Goal: Communication & Community: Answer question/provide support

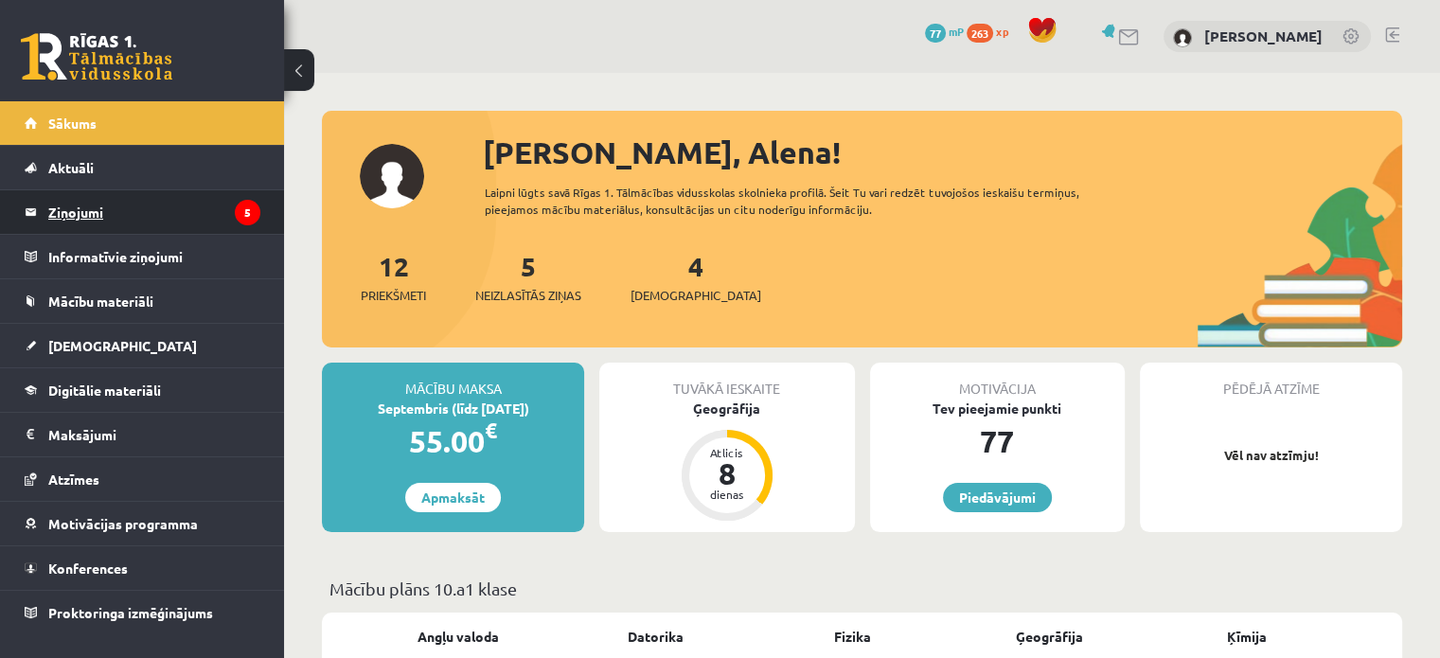
click at [91, 213] on legend "Ziņojumi 5" at bounding box center [154, 212] width 212 height 44
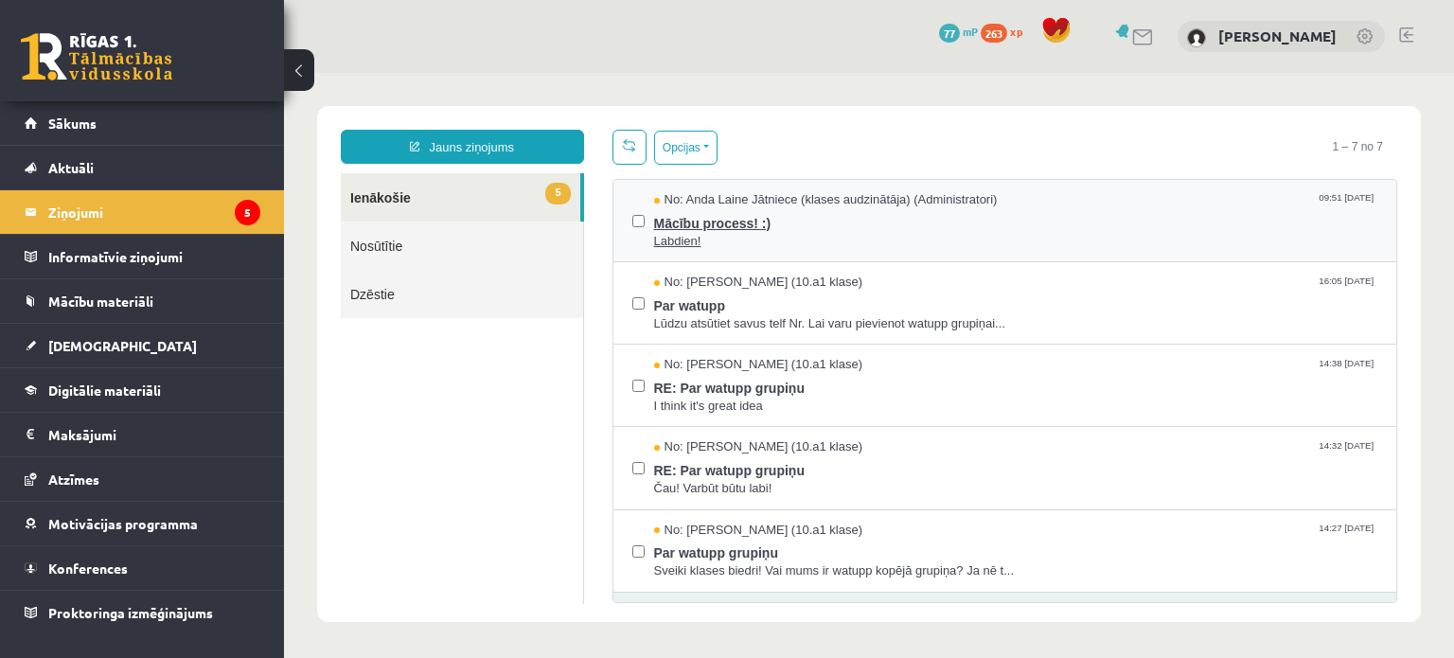
click at [691, 226] on span "Mācību process! :)" at bounding box center [1016, 221] width 724 height 24
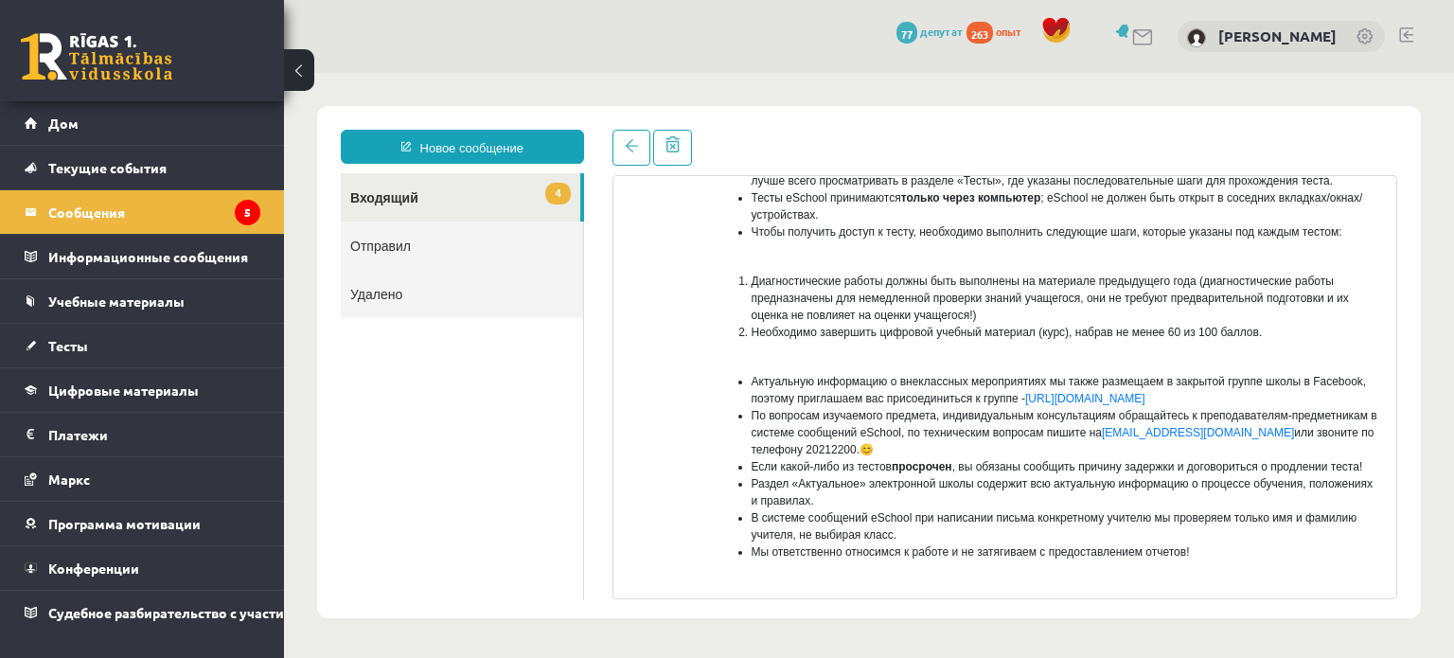
scroll to position [284, 0]
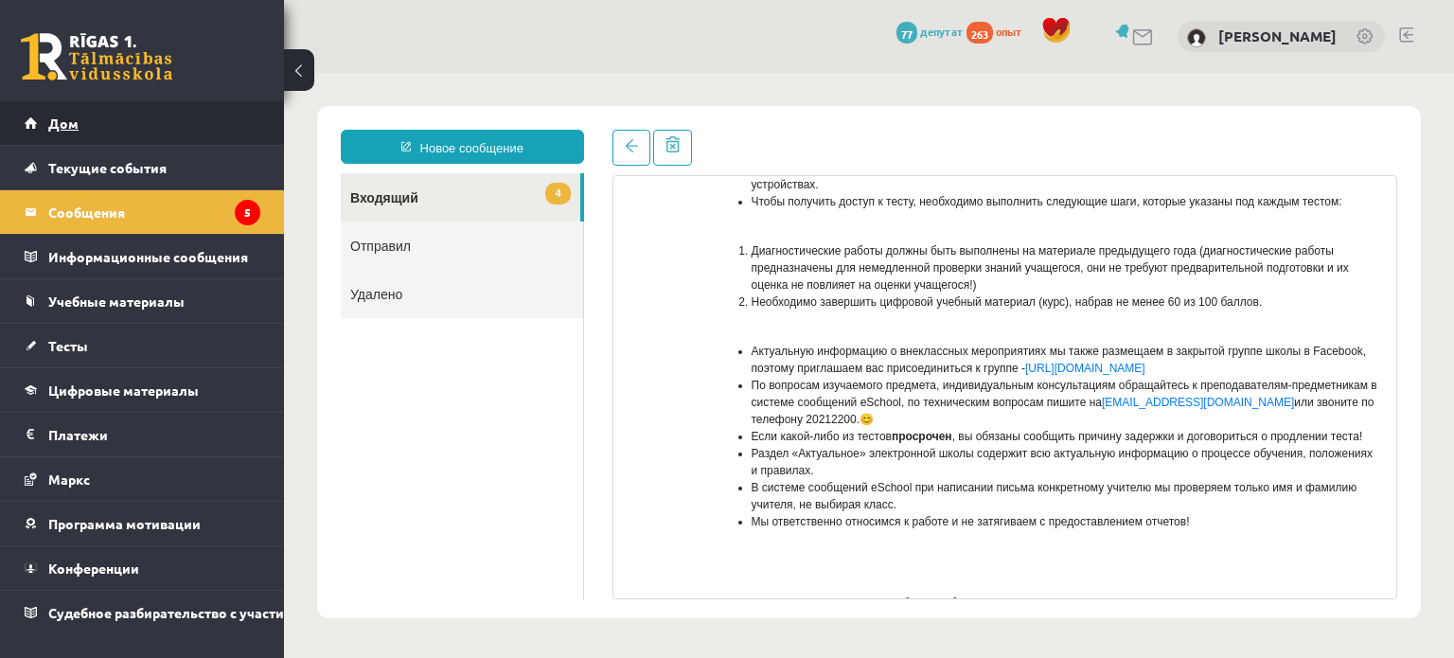
click at [149, 138] on link "Дом" at bounding box center [143, 123] width 236 height 44
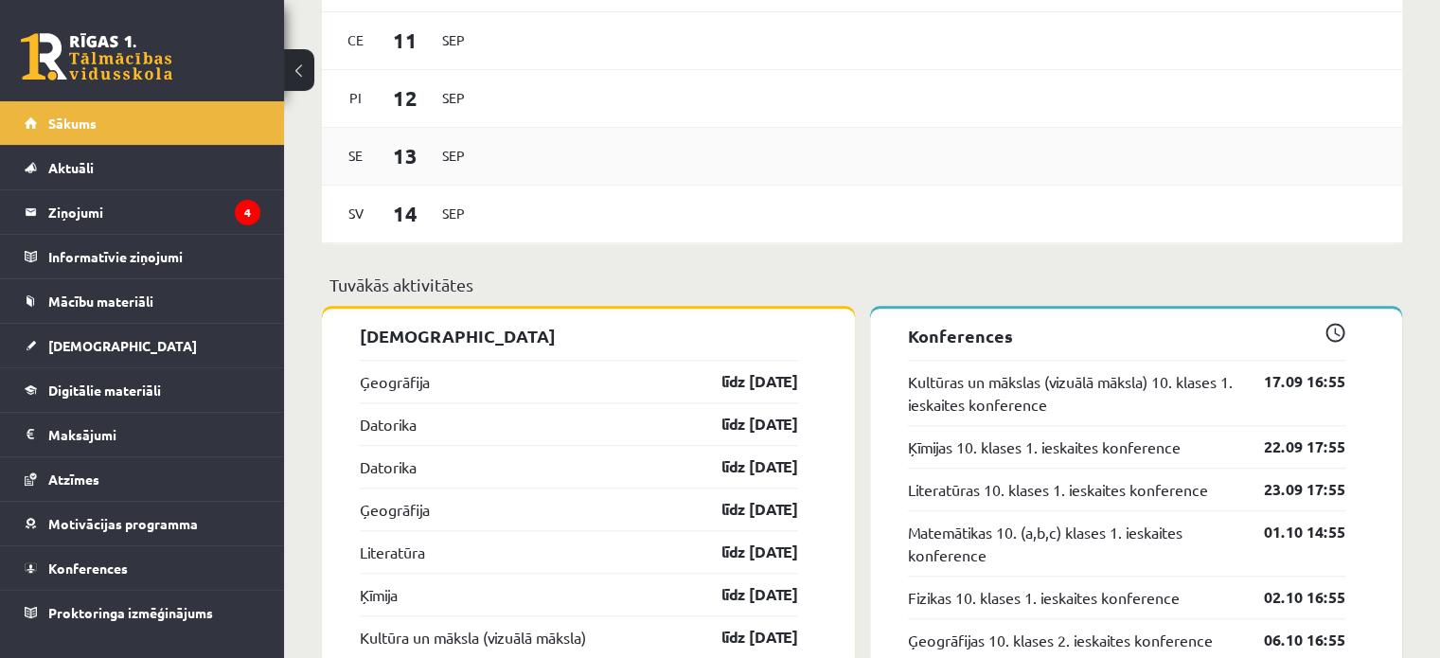
scroll to position [1704, 0]
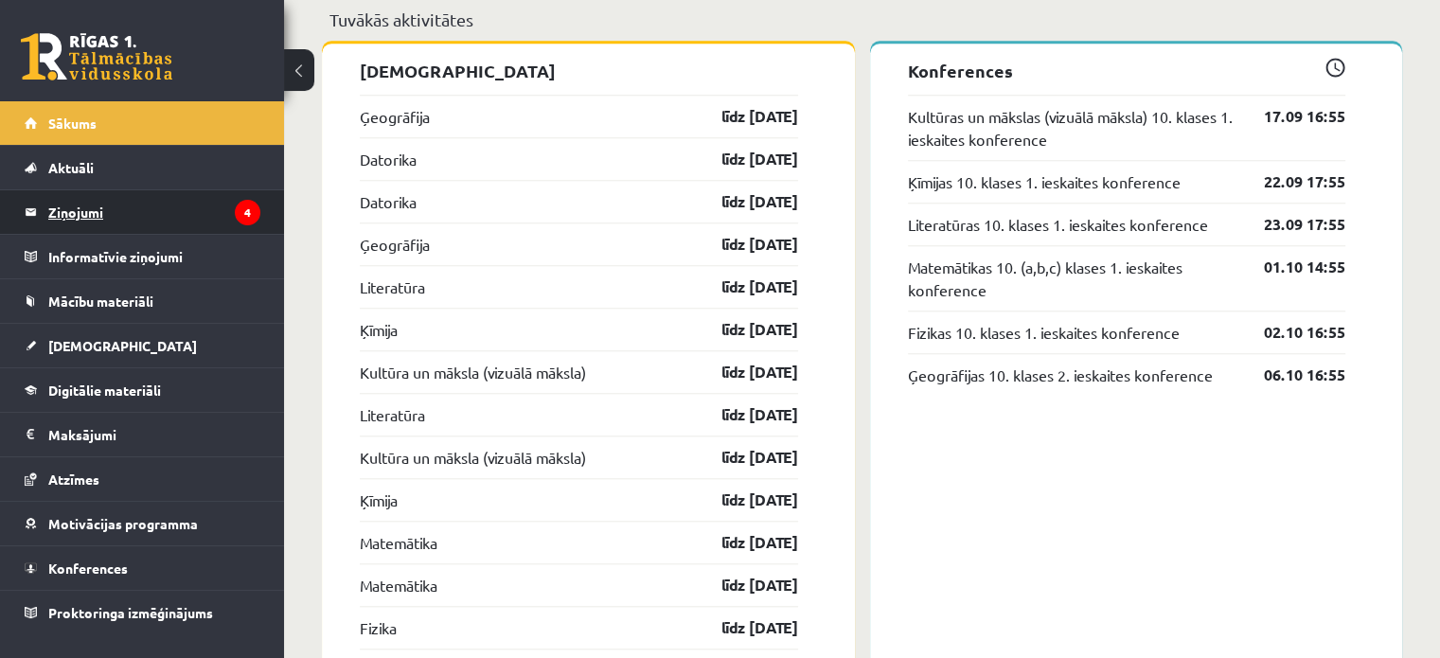
click at [100, 208] on legend "Ziņojumi 4" at bounding box center [154, 212] width 212 height 44
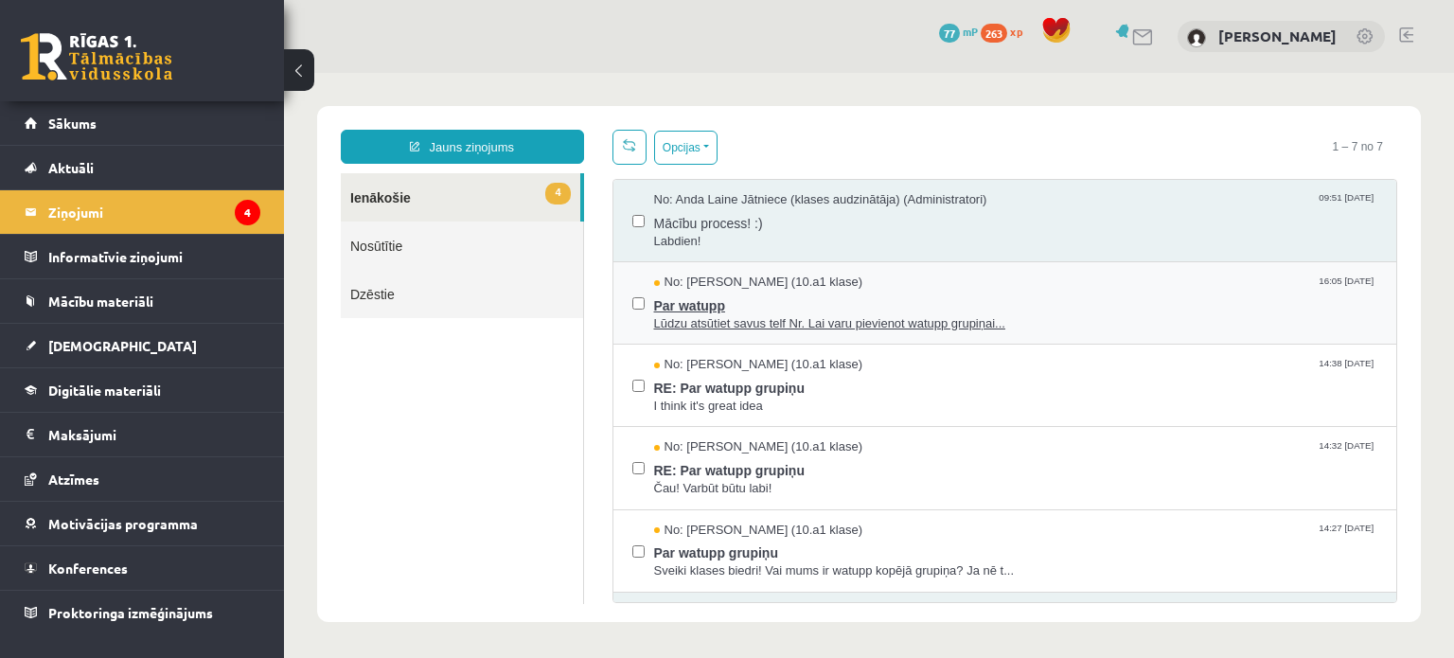
click at [710, 303] on span "Par watupp" at bounding box center [1016, 304] width 724 height 24
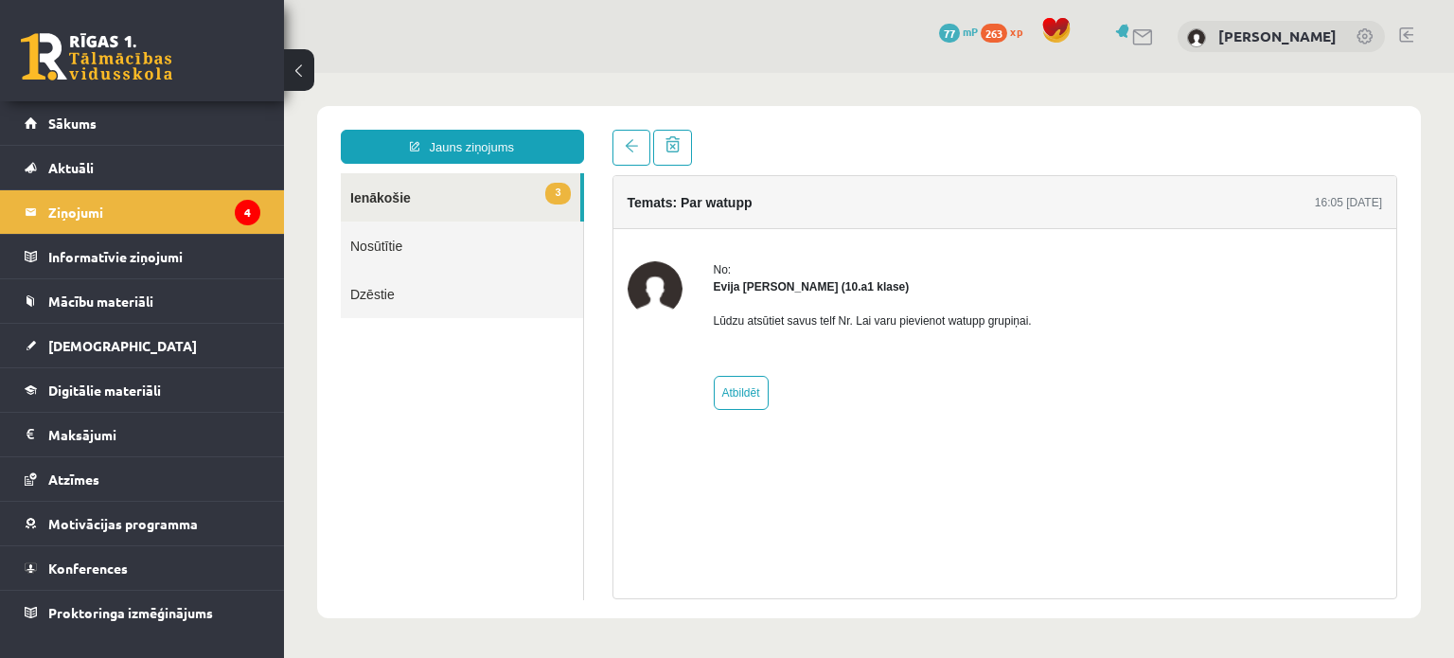
click at [444, 207] on link "3 Ienākošie" at bounding box center [461, 197] width 240 height 48
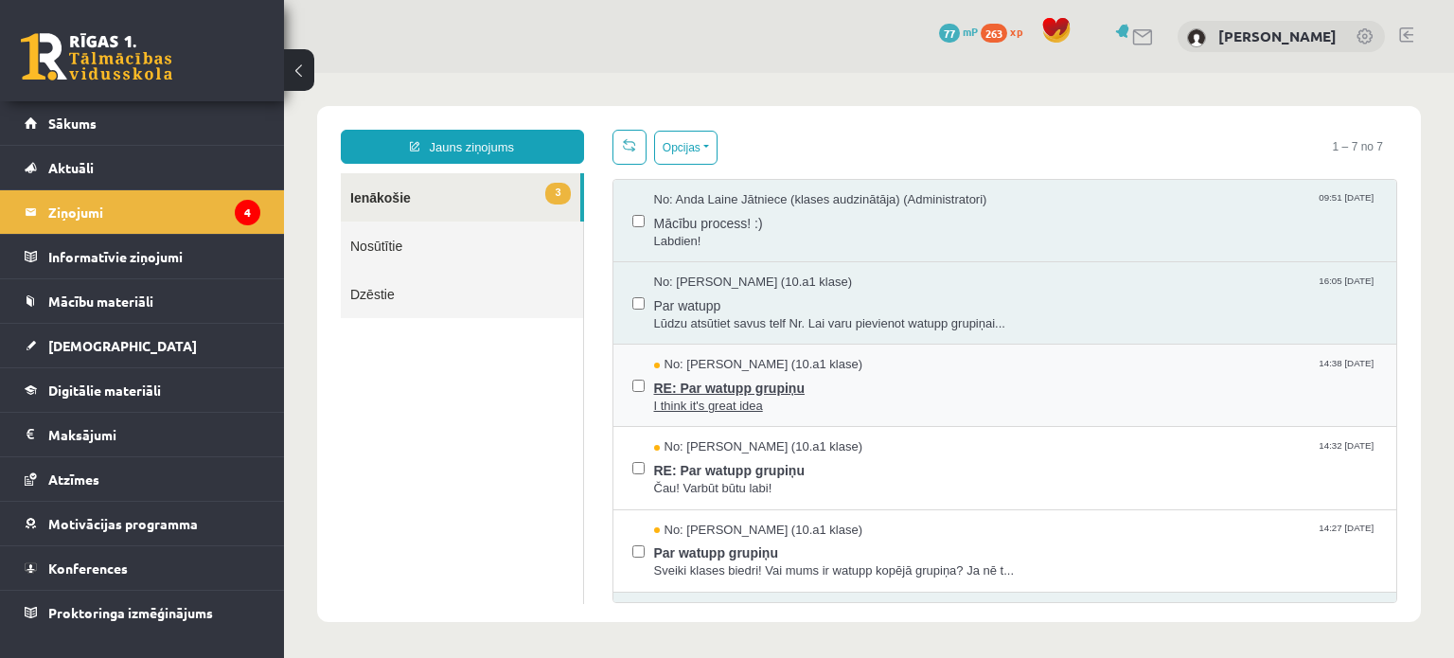
click at [702, 381] on span "RE: Par watupp grupiņu" at bounding box center [1016, 386] width 724 height 24
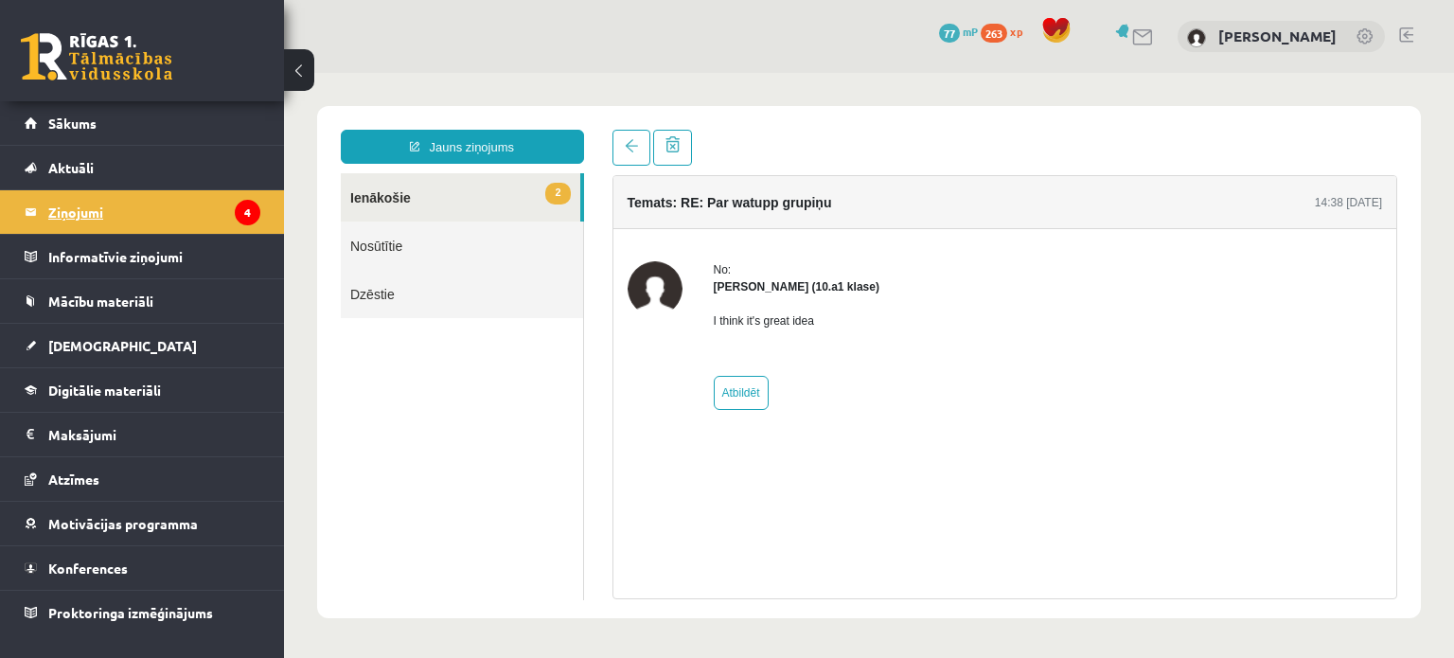
click at [188, 219] on legend "Ziņojumi 4" at bounding box center [154, 212] width 212 height 44
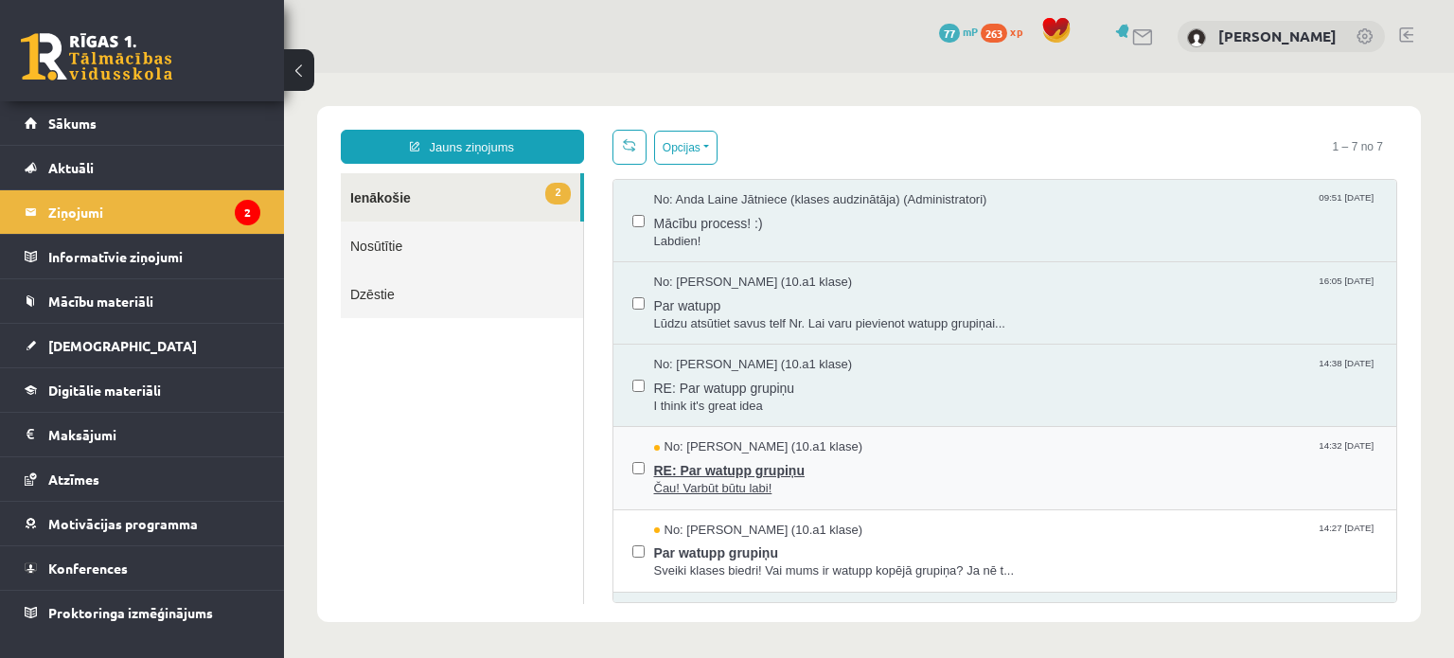
drag, startPoint x: 730, startPoint y: 476, endPoint x: 730, endPoint y: 465, distance: 11.4
click at [730, 474] on span "RE: Par watupp grupiņu" at bounding box center [1016, 468] width 724 height 24
click at [729, 460] on span "RE: Par watupp grupiņu" at bounding box center [1016, 468] width 724 height 24
click at [728, 469] on span "RE: Par watupp grupiņu" at bounding box center [1016, 468] width 724 height 24
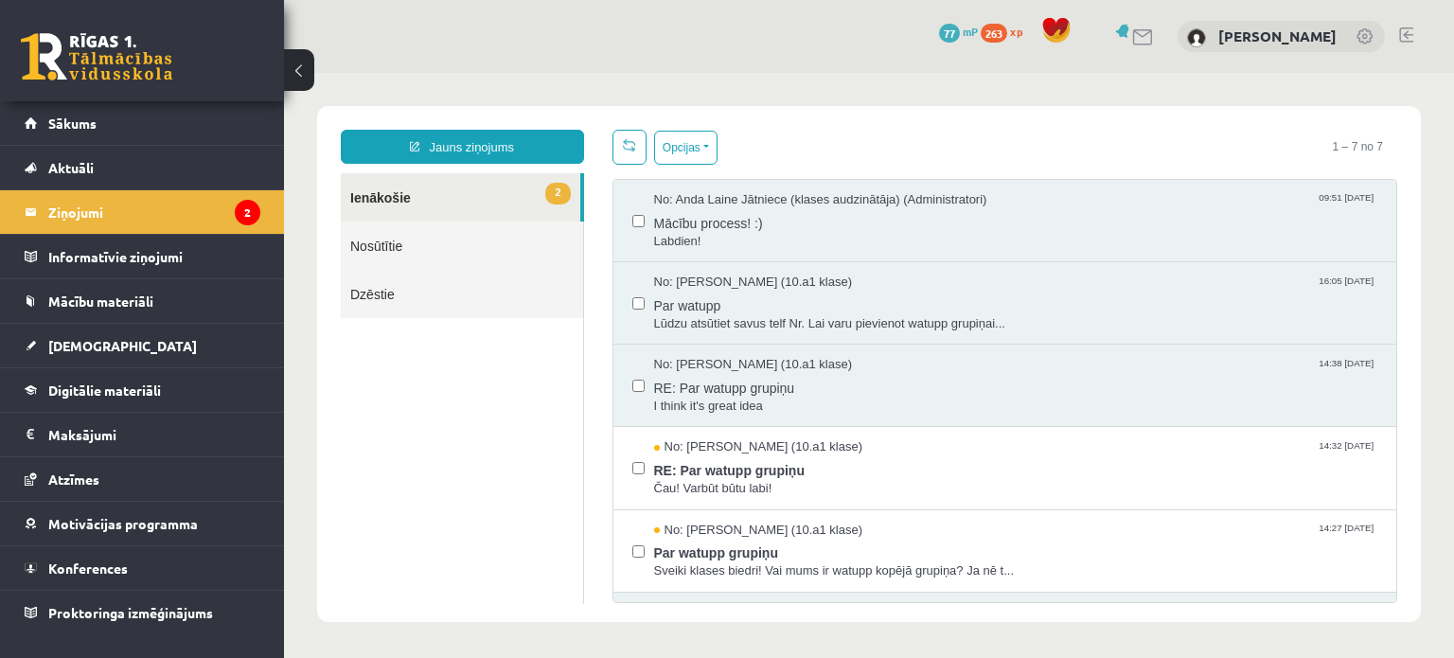
click at [565, 473] on ul "2 Ienākošie Nosūtītie Dzēstie" at bounding box center [462, 388] width 243 height 431
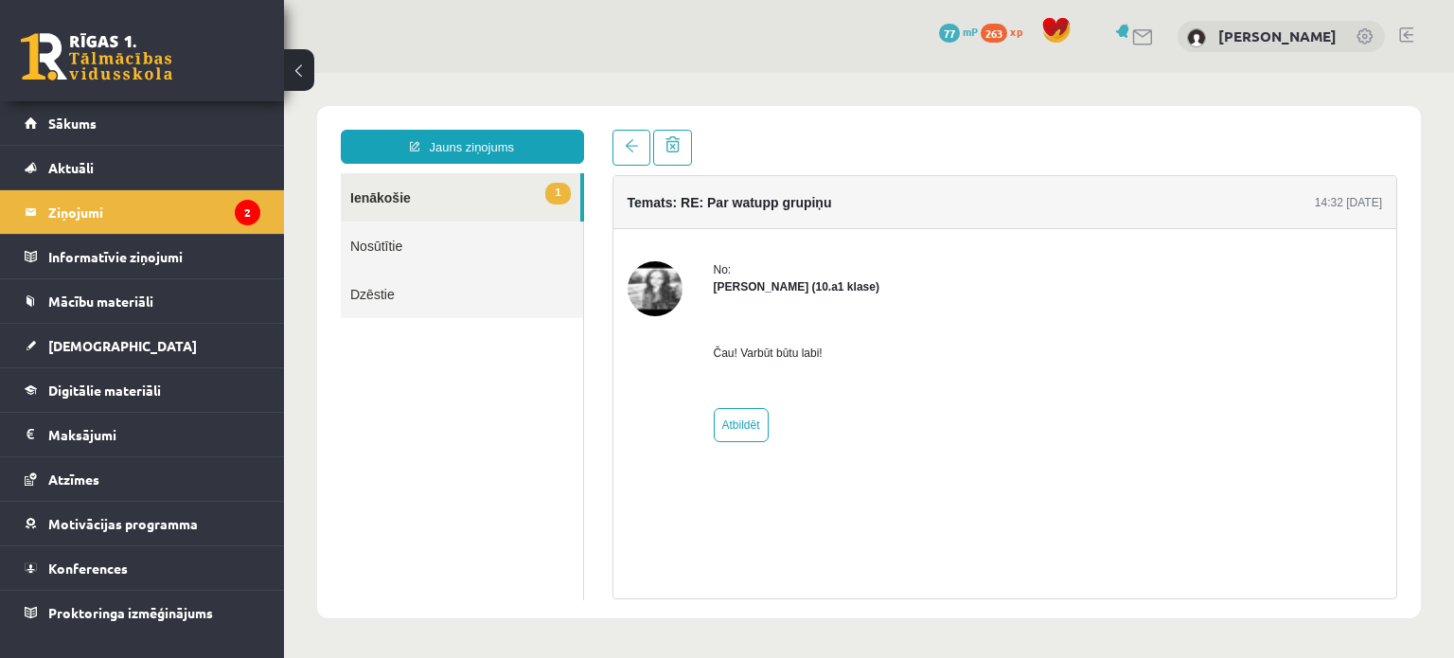
drag, startPoint x: 742, startPoint y: 466, endPoint x: 763, endPoint y: 464, distance: 20.9
click at [746, 465] on div "No: Laura Kristiana Kauliņa (10.a1 klase) Čau! Varbūt būtu labi! Atbildēt" at bounding box center [1005, 351] width 784 height 245
click at [381, 185] on link "1 Ienākošie" at bounding box center [461, 197] width 240 height 48
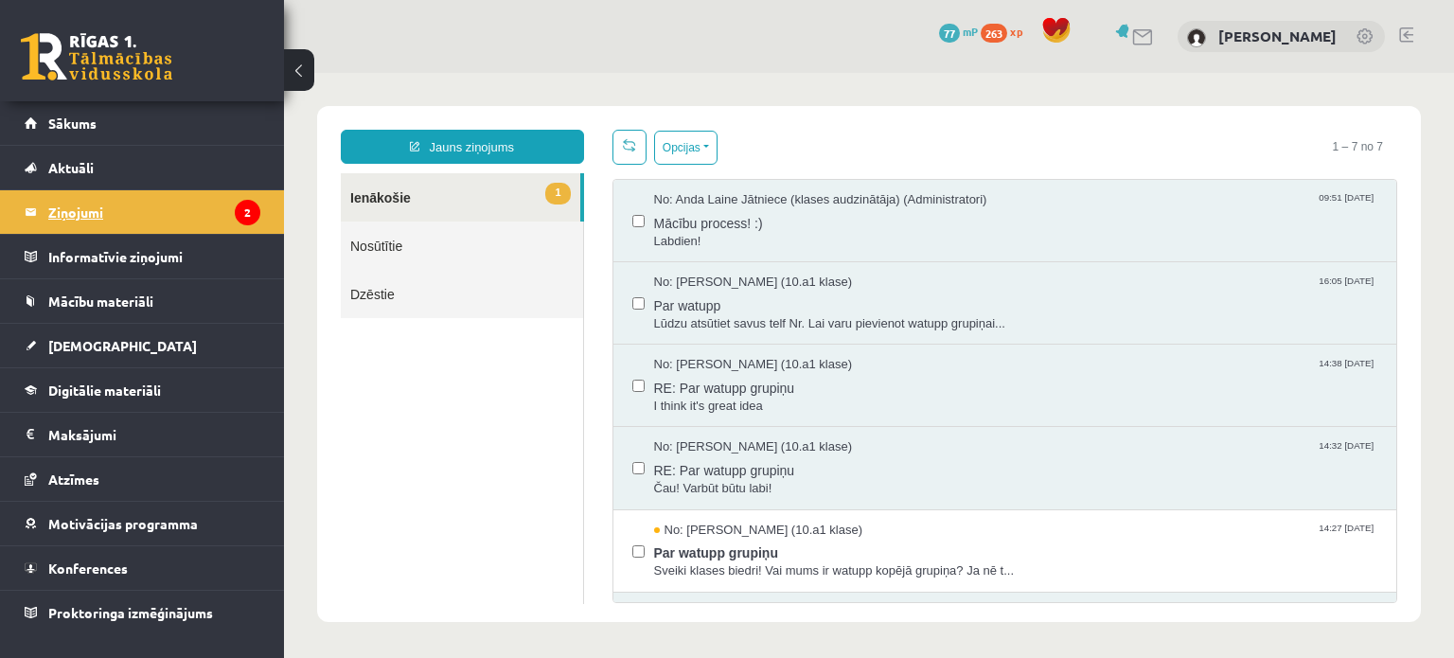
click at [183, 219] on legend "Ziņojumi 2" at bounding box center [154, 212] width 212 height 44
click at [80, 120] on span "Sākums" at bounding box center [72, 123] width 48 height 17
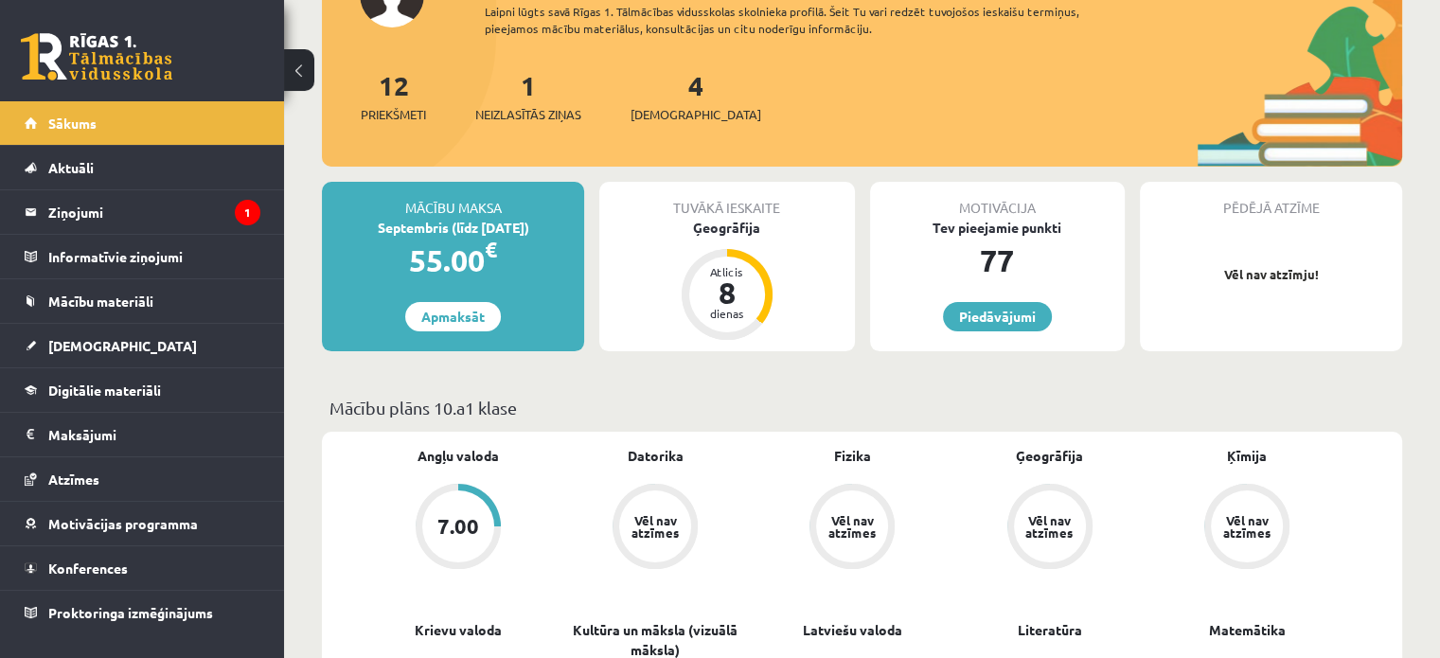
scroll to position [284, 0]
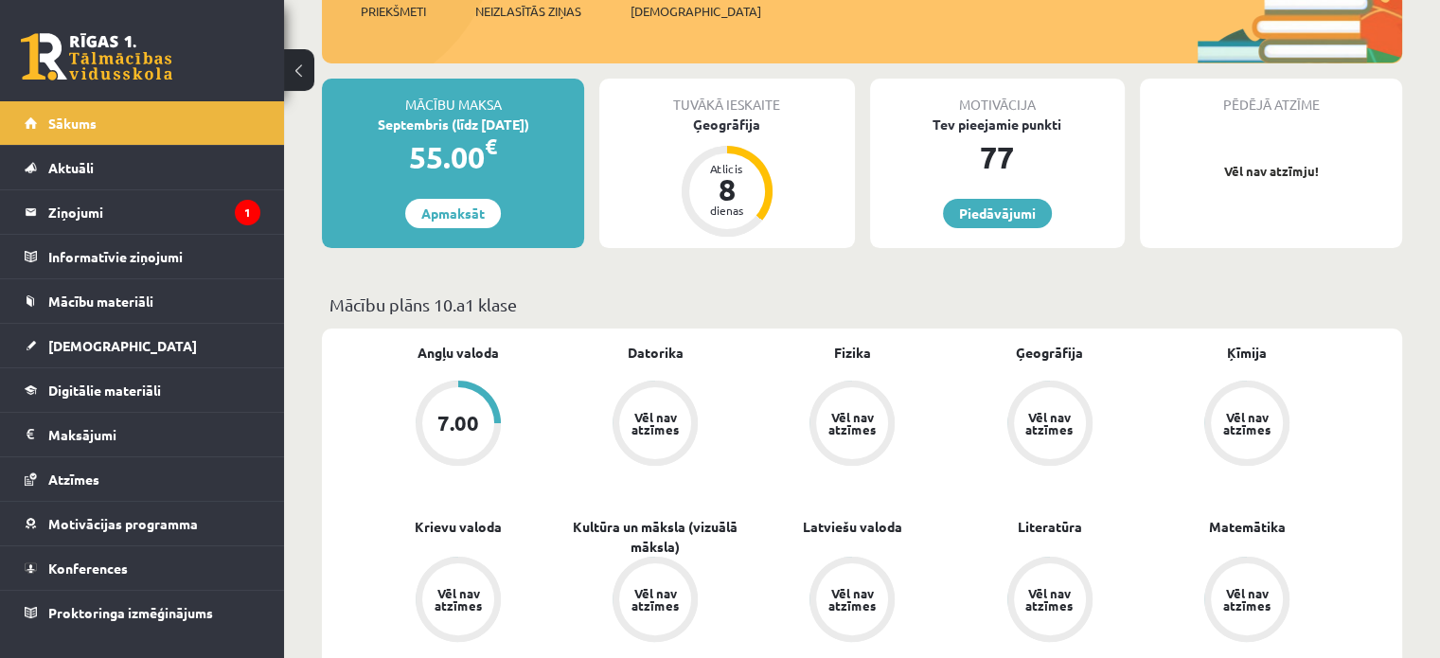
click at [1188, 313] on p "Mācību plāns 10.a1 klase" at bounding box center [861, 305] width 1065 height 26
